Goal: Navigation & Orientation: Find specific page/section

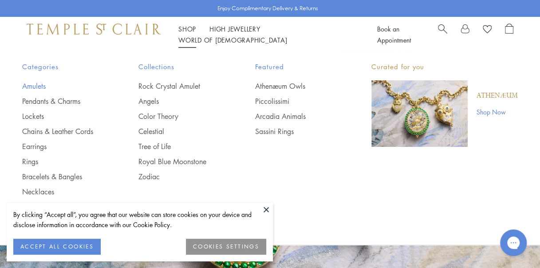
click at [33, 85] on link "Amulets" at bounding box center [62, 86] width 81 height 10
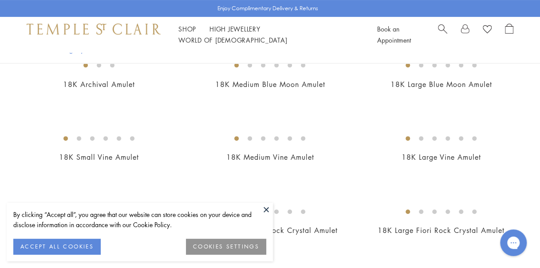
scroll to position [141, 0]
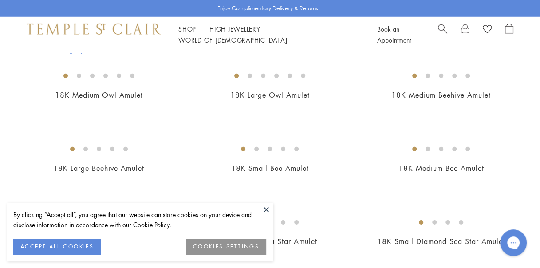
scroll to position [1227, 0]
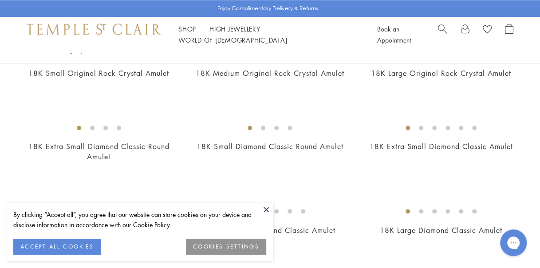
drag, startPoint x: 533, startPoint y: 119, endPoint x: 503, endPoint y: 290, distance: 173.8
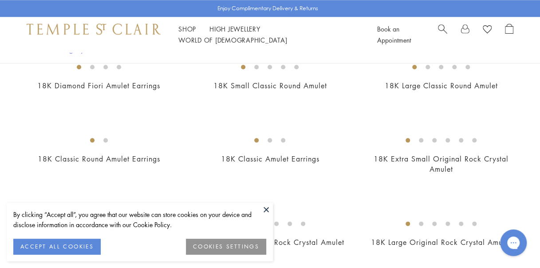
scroll to position [409, 0]
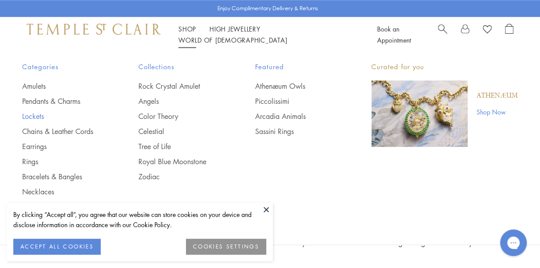
click at [36, 114] on link "Lockets" at bounding box center [62, 116] width 81 height 10
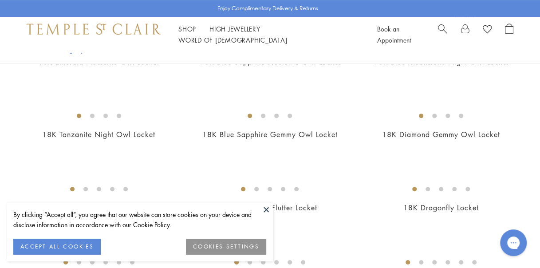
scroll to position [117, 0]
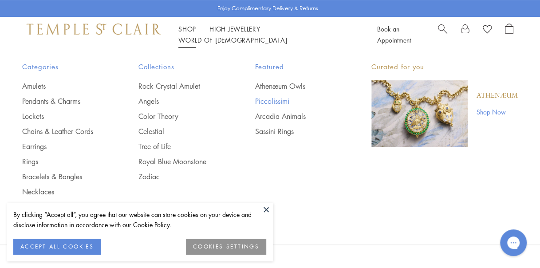
click at [279, 99] on link "Piccolissimi" at bounding box center [295, 101] width 81 height 10
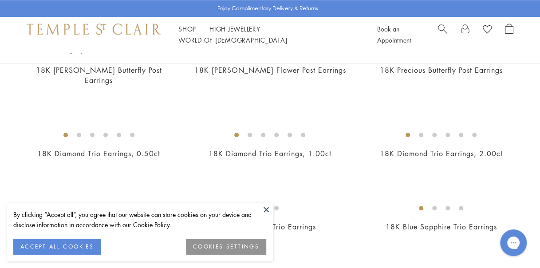
scroll to position [376, 0]
click at [3, 121] on div "New New New New New" at bounding box center [270, 155] width 540 height 669
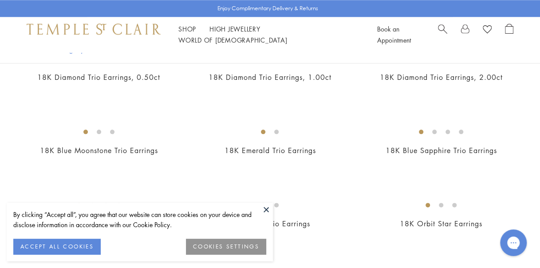
drag, startPoint x: 3, startPoint y: 121, endPoint x: 2, endPoint y: 97, distance: 24.0
click at [2, 97] on div "New New New New New" at bounding box center [270, 79] width 540 height 669
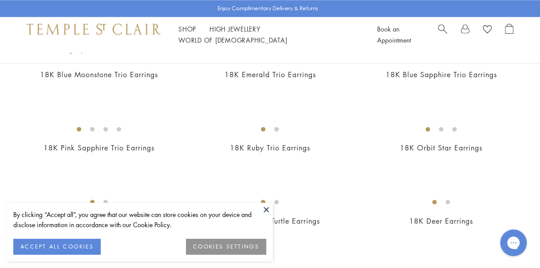
scroll to position [528, 0]
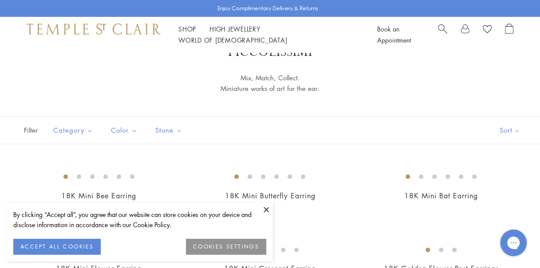
scroll to position [30, 0]
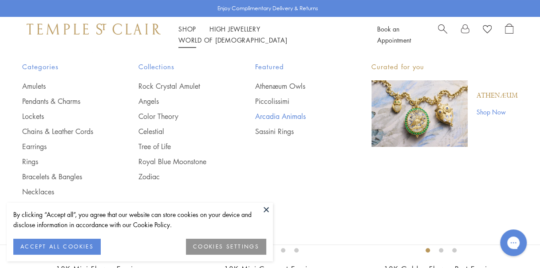
click at [276, 117] on link "Arcadia Animals" at bounding box center [295, 116] width 81 height 10
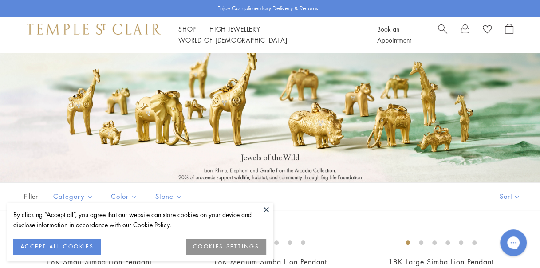
scroll to position [30, 0]
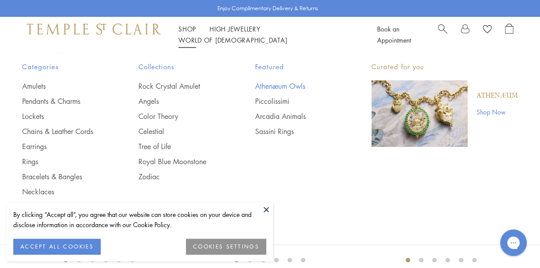
click at [280, 85] on link "Athenæum Owls" at bounding box center [295, 86] width 81 height 10
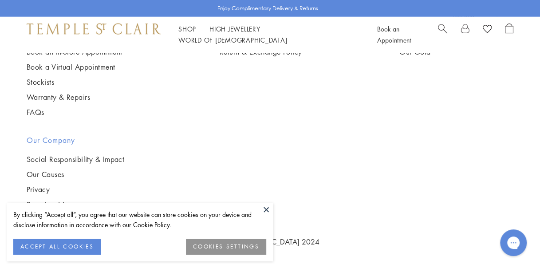
scroll to position [1073, 0]
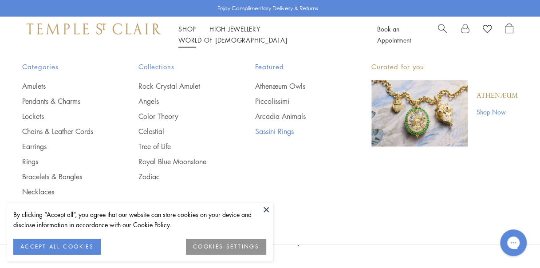
click at [273, 133] on link "Sassini Rings" at bounding box center [295, 131] width 81 height 10
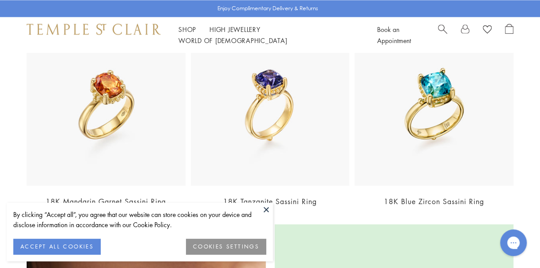
scroll to position [797, 0]
click at [15, 139] on section "18K Mandarin Garnet Sassini Ring 18K Tanzanite Sassini Ring 18K Blue Zircon Sas…" at bounding box center [270, 120] width 540 height 189
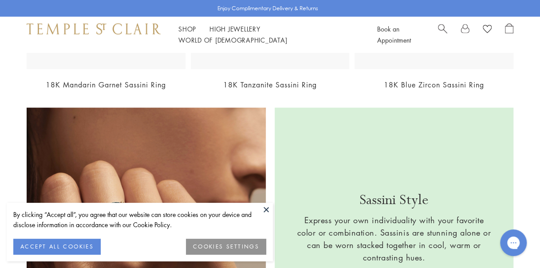
drag, startPoint x: 0, startPoint y: 0, endPoint x: 14, endPoint y: 119, distance: 120.2
click at [15, 119] on div "Sassini Style Express your own individuality with your favorite color or combin…" at bounding box center [270, 227] width 540 height 239
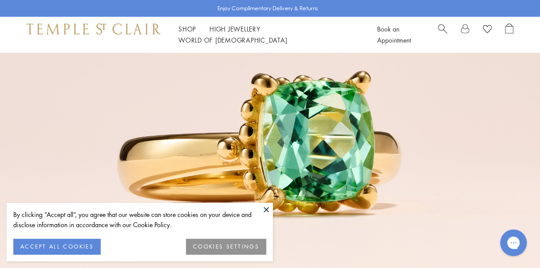
scroll to position [1299, 0]
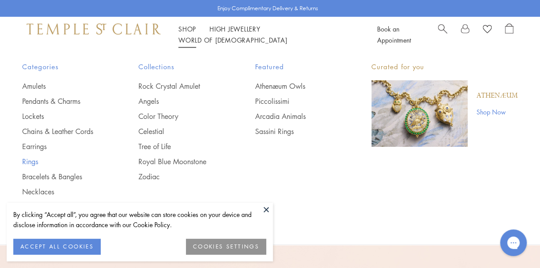
click at [31, 159] on link "Rings" at bounding box center [62, 162] width 81 height 10
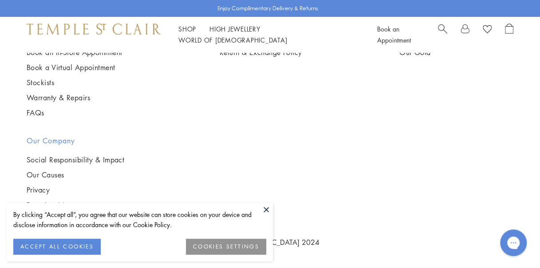
scroll to position [3474, 0]
